Goal: Task Accomplishment & Management: Use online tool/utility

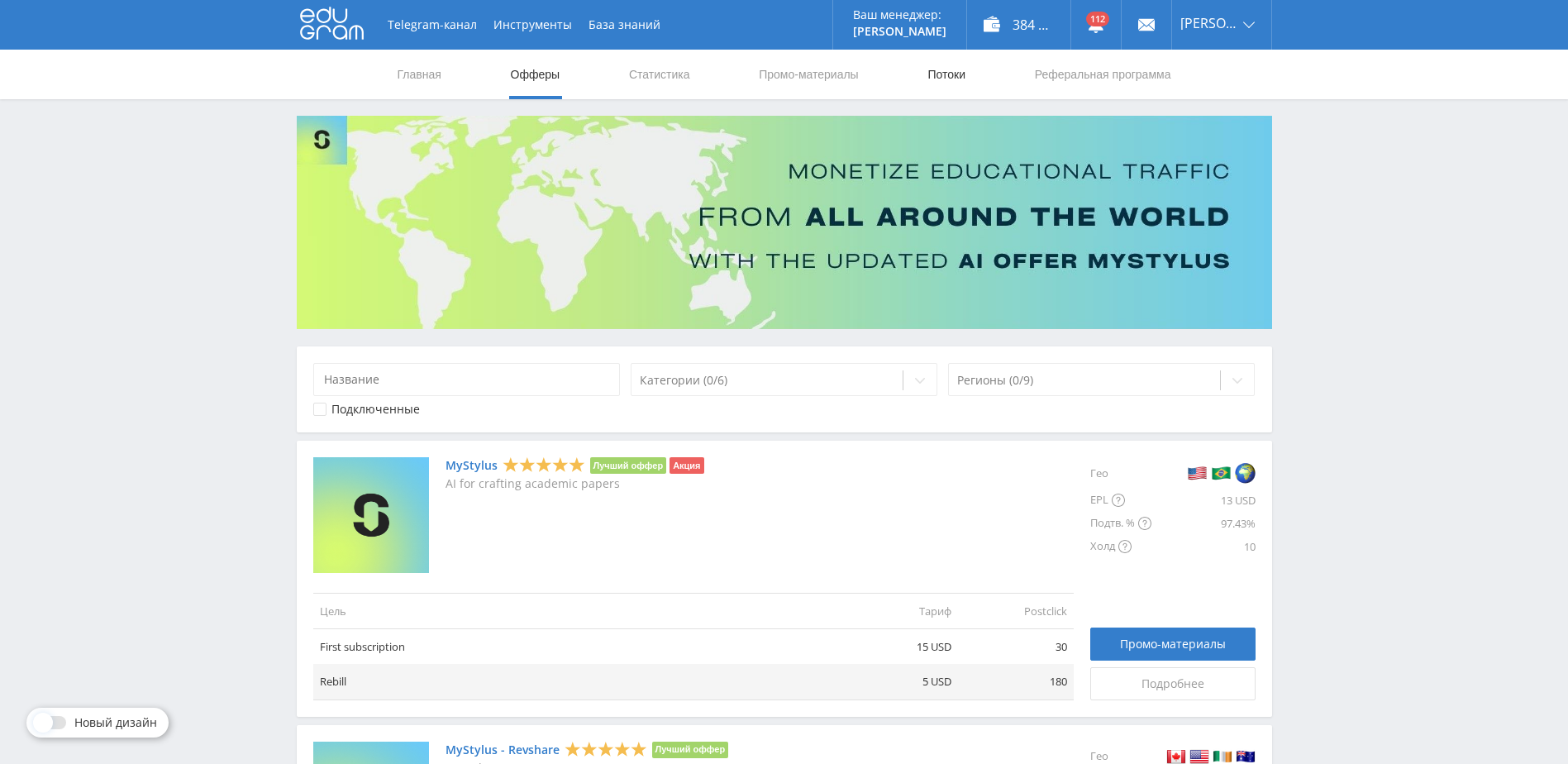
click at [936, 77] on link "Потоки" at bounding box center [946, 74] width 41 height 50
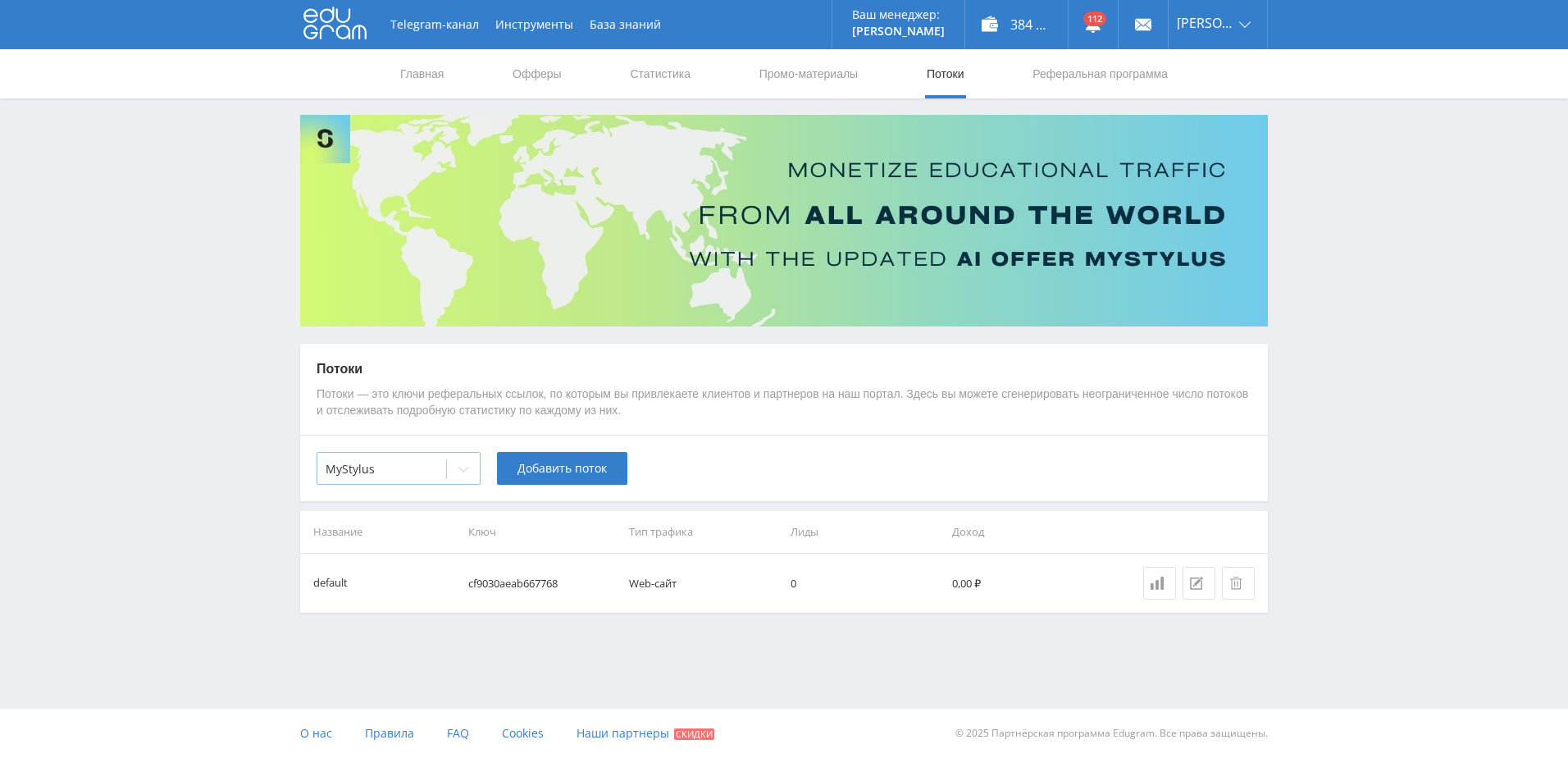
click at [436, 474] on div at bounding box center [381, 469] width 113 height 17
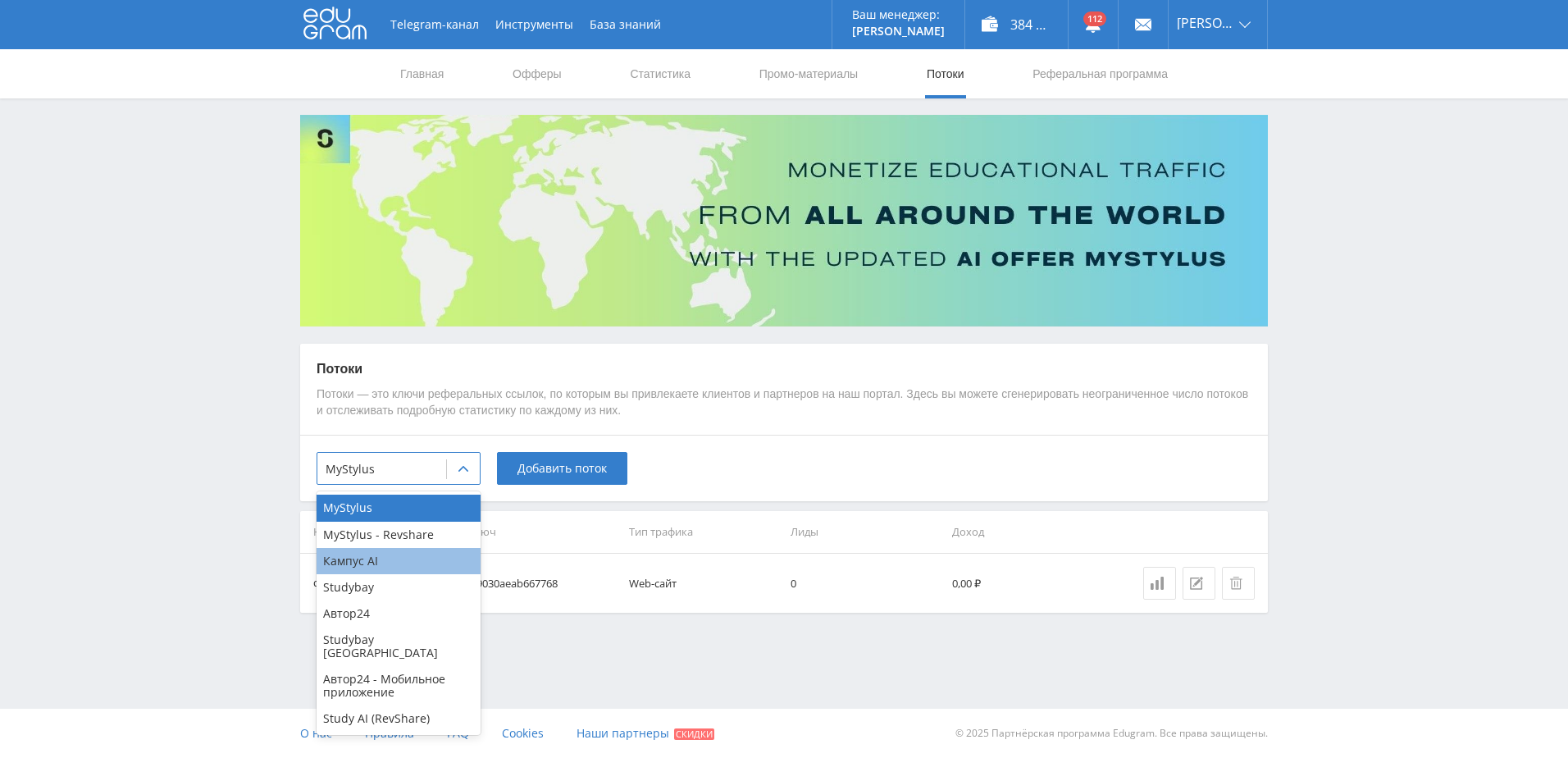
click at [405, 562] on div "Кампус AI" at bounding box center [398, 560] width 164 height 26
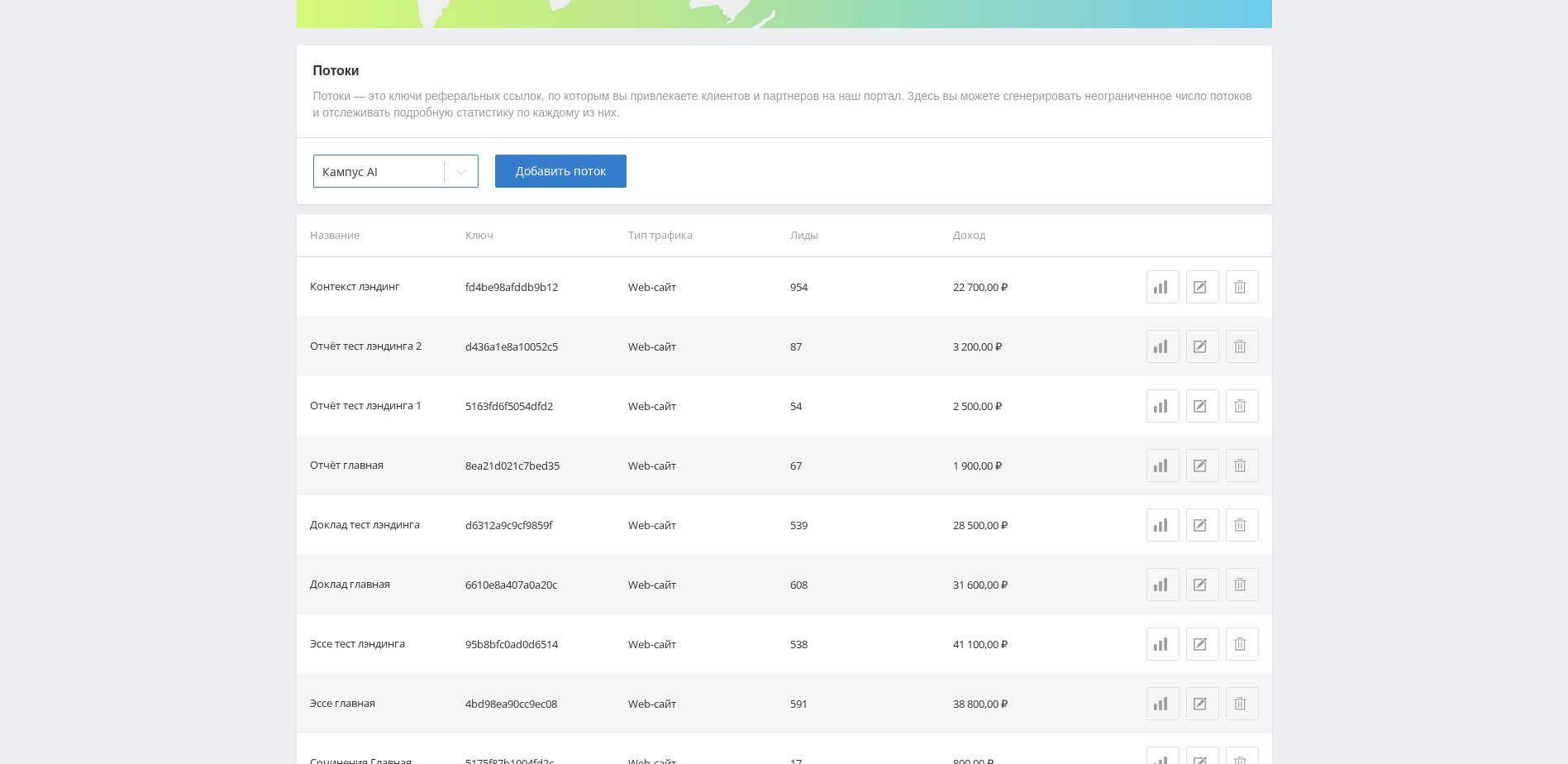
scroll to position [166, 0]
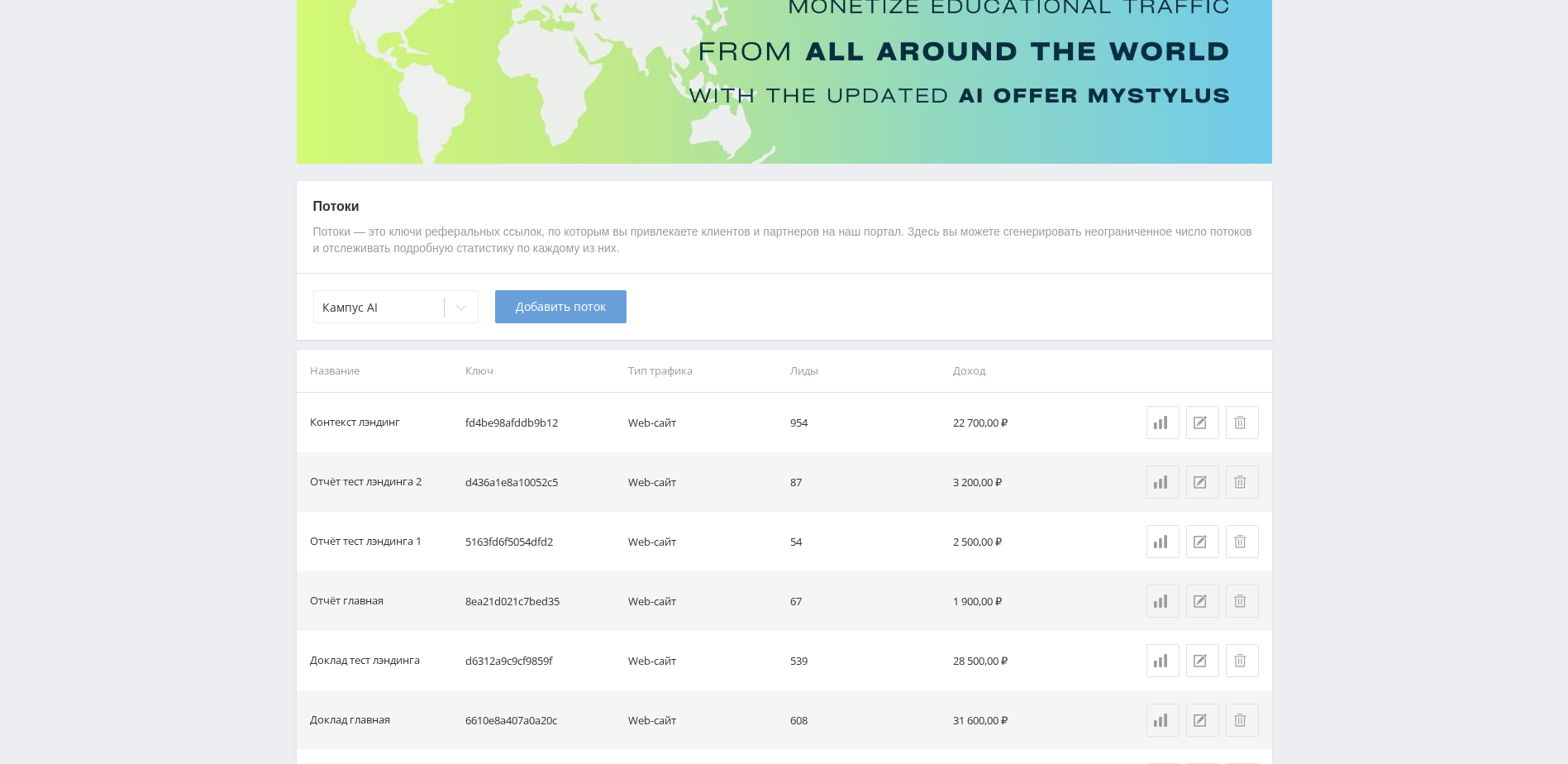
click at [553, 320] on button "Добавить поток" at bounding box center [561, 306] width 131 height 33
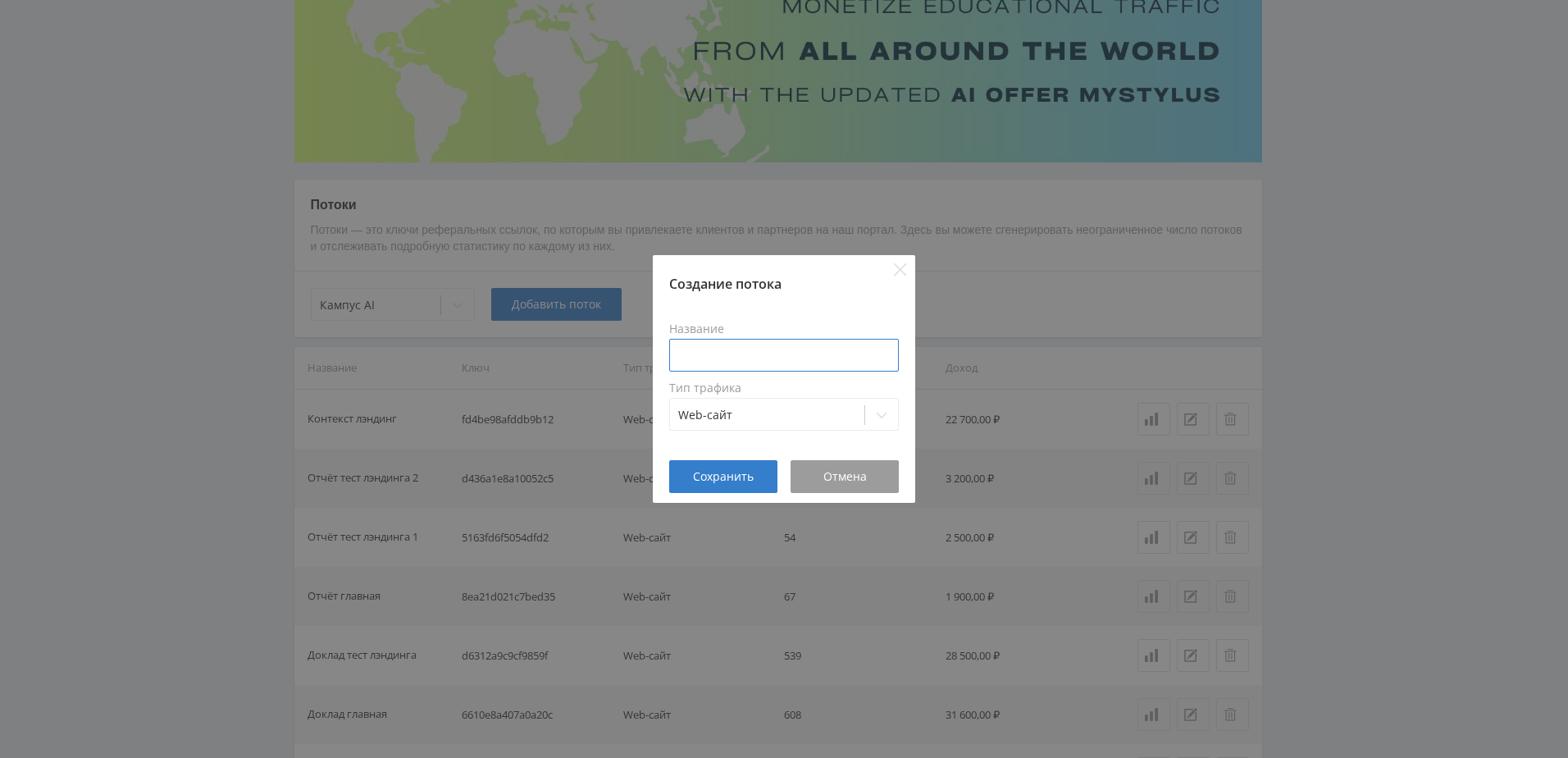
click at [754, 356] on input at bounding box center [784, 355] width 229 height 33
type input "Презентация"
click at [724, 472] on span "Сохранить" at bounding box center [723, 477] width 61 height 13
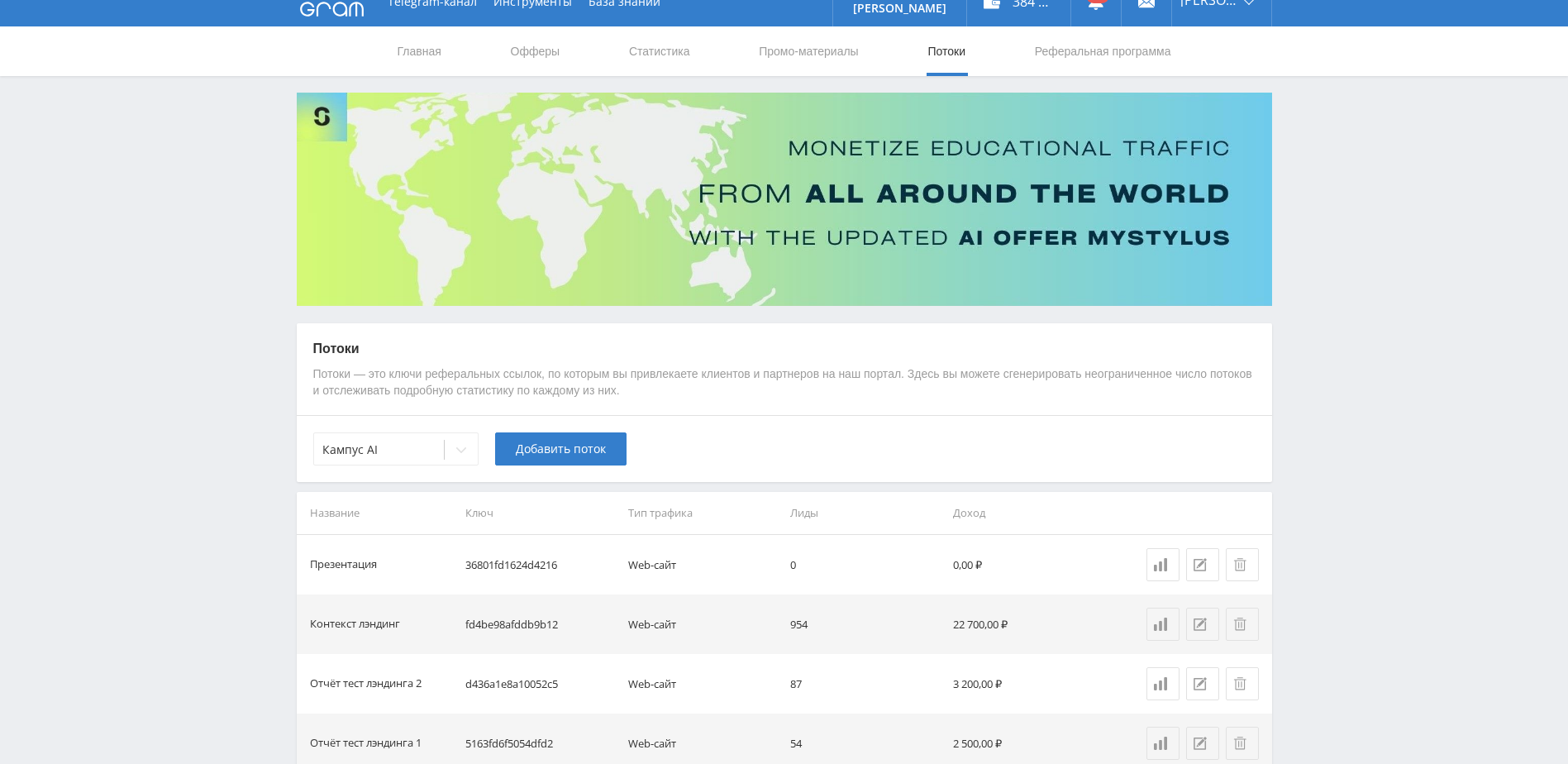
scroll to position [0, 0]
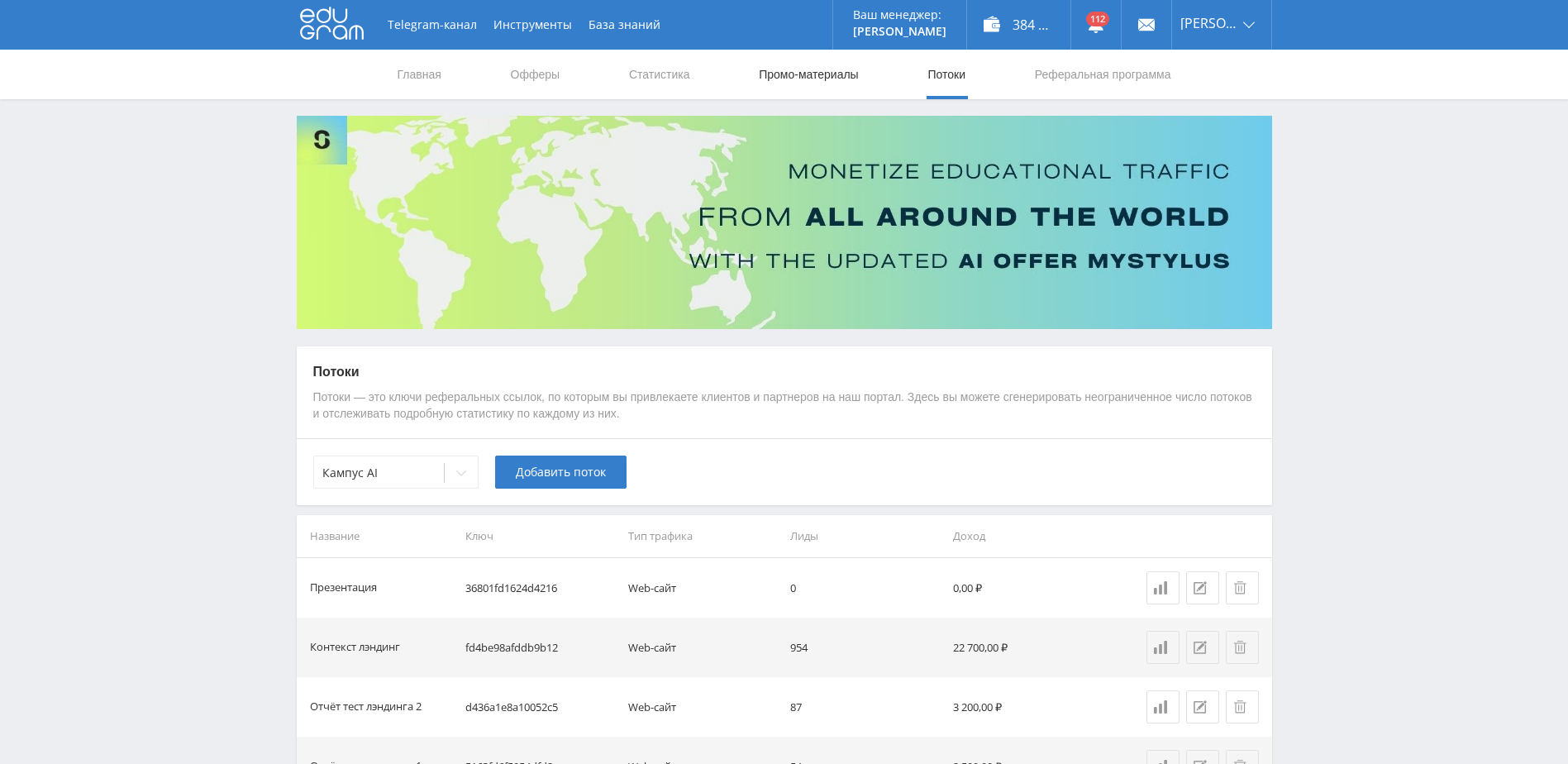
click at [834, 76] on link "Промо-материалы" at bounding box center [808, 74] width 103 height 50
select select "340"
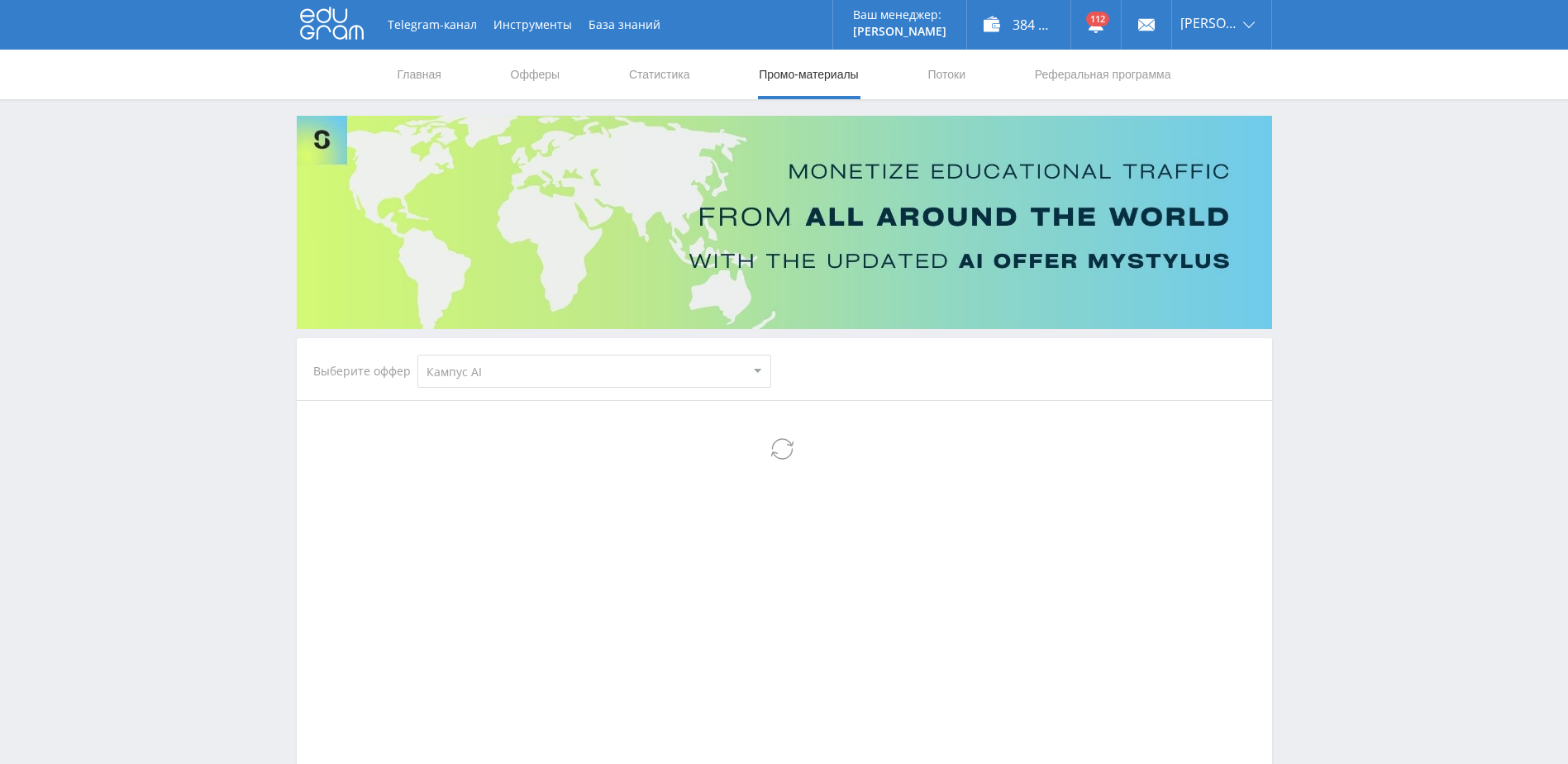
select select "340"
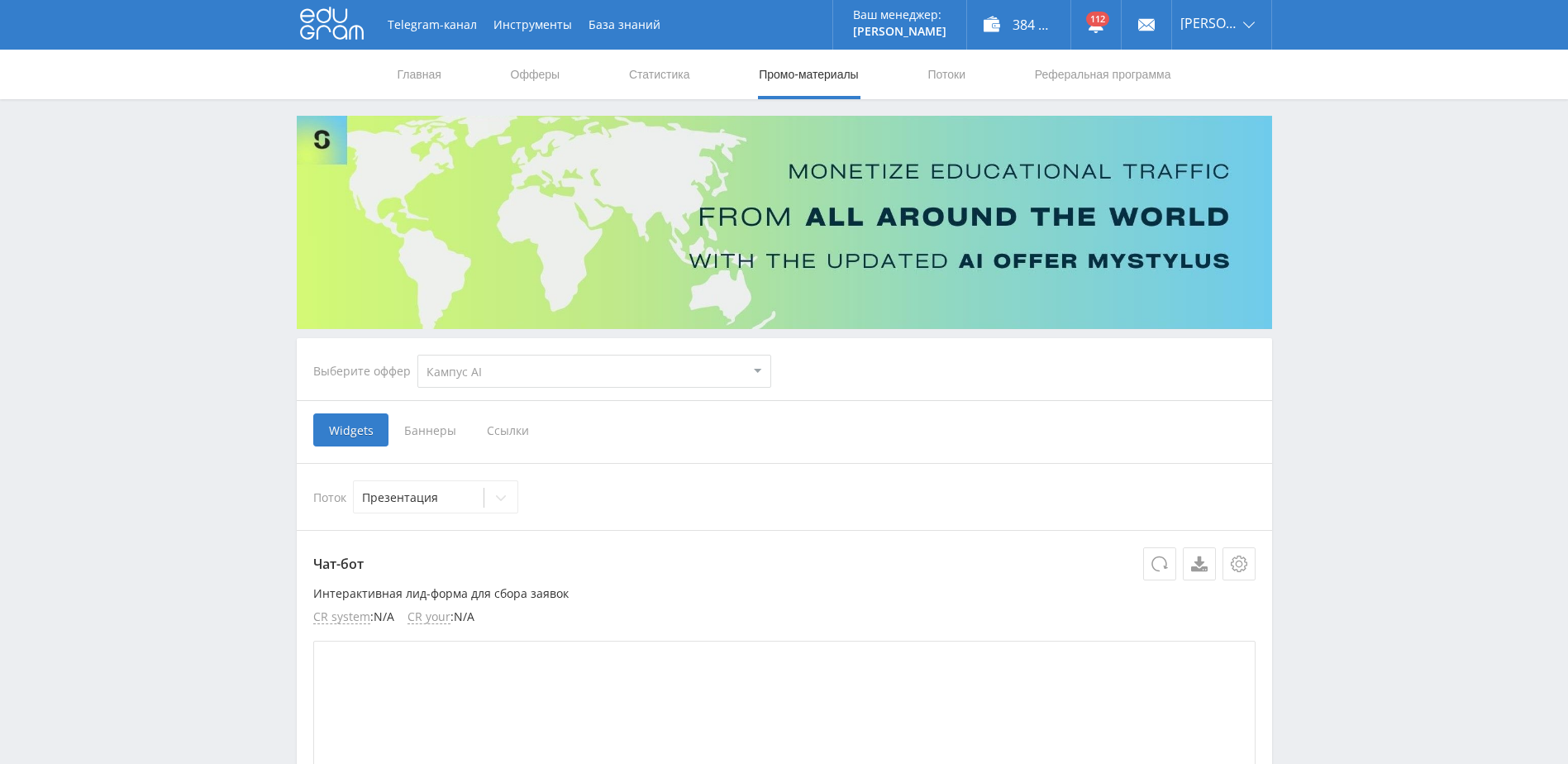
click at [625, 374] on select "MyStylus MyStylus - Revshare Кампус AI Studybay Автор24 Studybay [GEOGRAPHIC_DA…" at bounding box center [594, 371] width 354 height 33
click at [345, 379] on div "Выберите оффер MyStylus MyStylus - Revshare Кампус AI Studybay Автор24 Studybay…" at bounding box center [543, 371] width 485 height 60
click at [503, 429] on span "Ссылки" at bounding box center [507, 429] width 73 height 33
click at [0, 0] on input "Ссылки" at bounding box center [0, 0] width 0 height 0
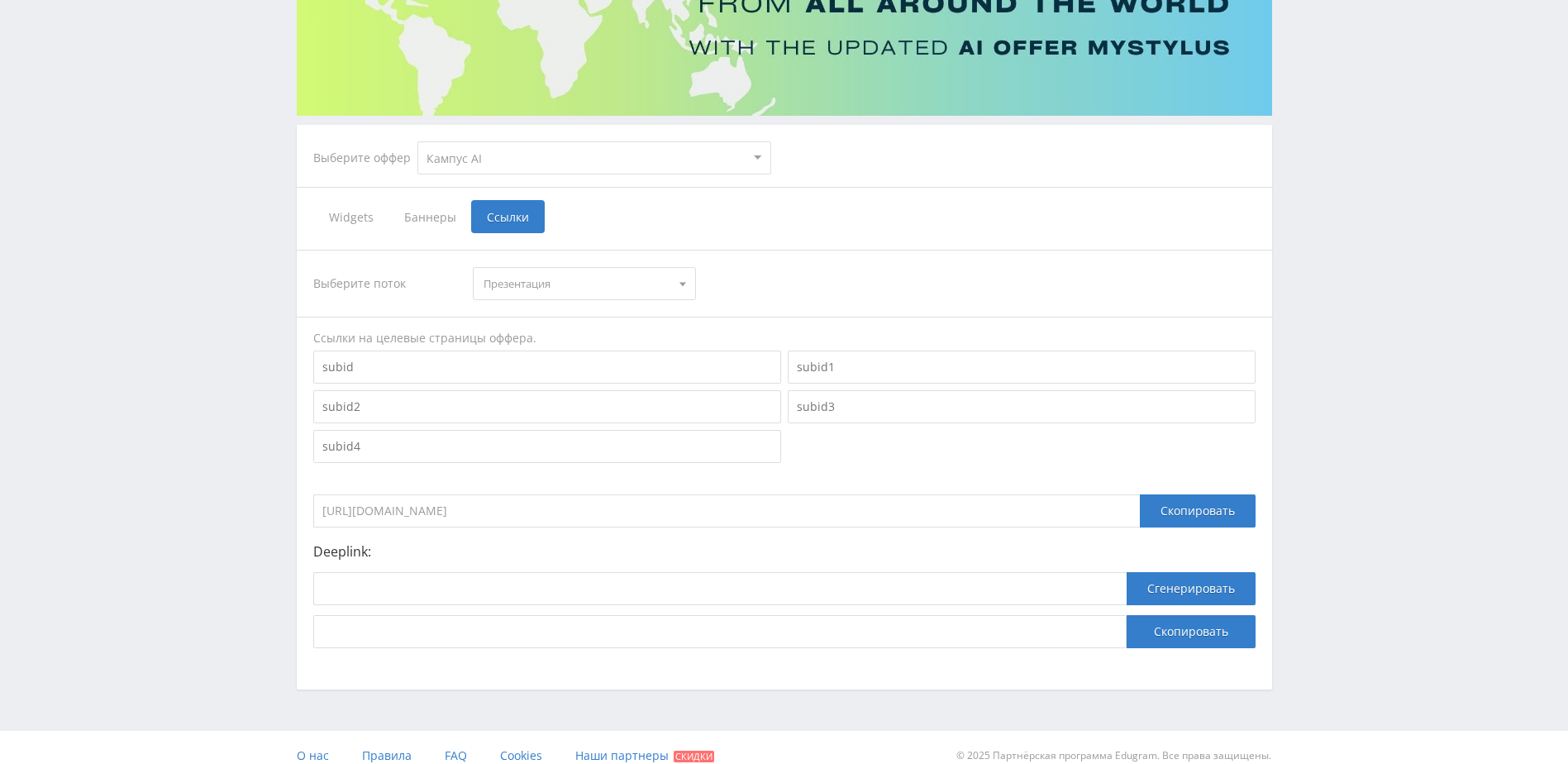
scroll to position [230, 0]
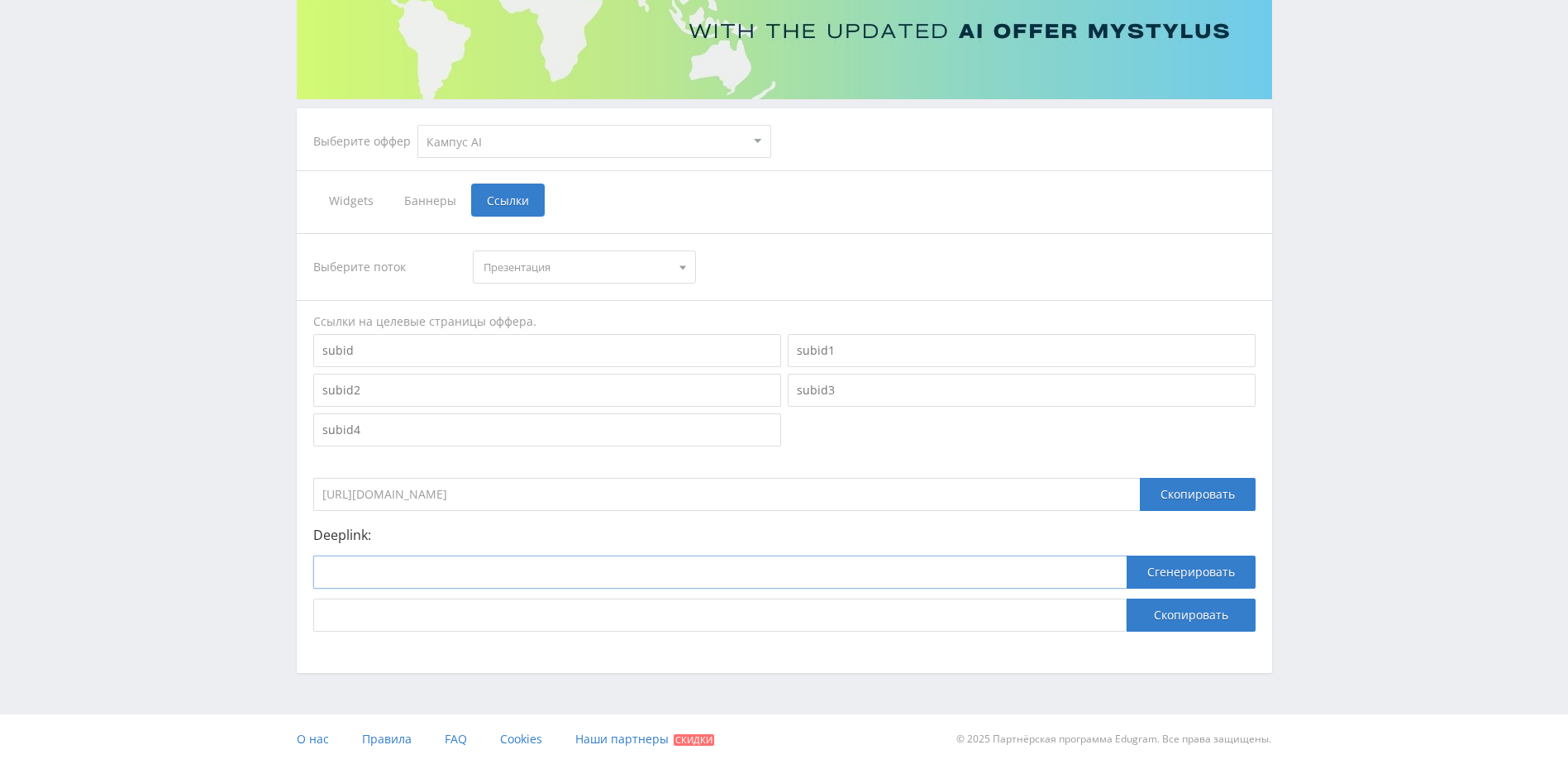
click at [522, 569] on input at bounding box center [719, 571] width 813 height 33
paste input "[URL]"
type input "[URL]"
click at [1224, 575] on button "Сгенерировать" at bounding box center [1190, 571] width 129 height 33
click at [1183, 614] on button "Скопировать" at bounding box center [1190, 614] width 129 height 33
